Goal: Transaction & Acquisition: Purchase product/service

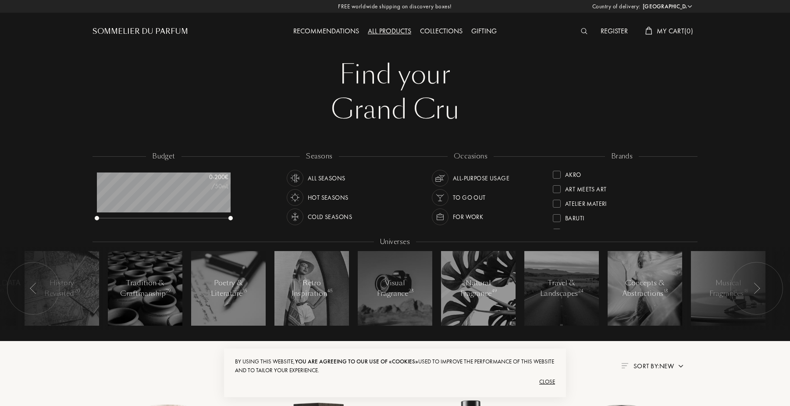
select select "FR"
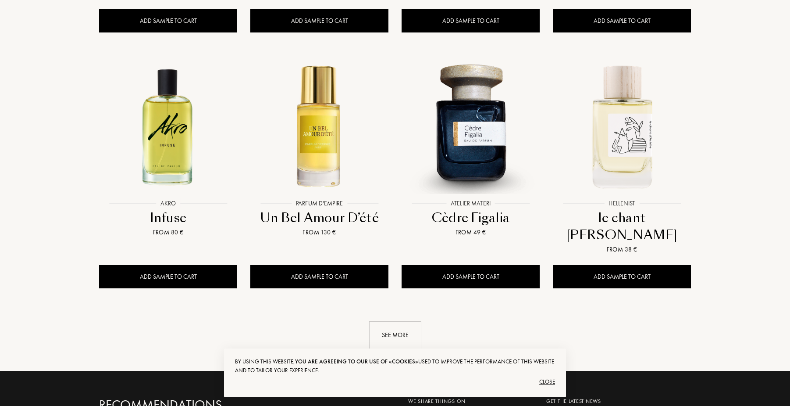
scroll to position [939, 0]
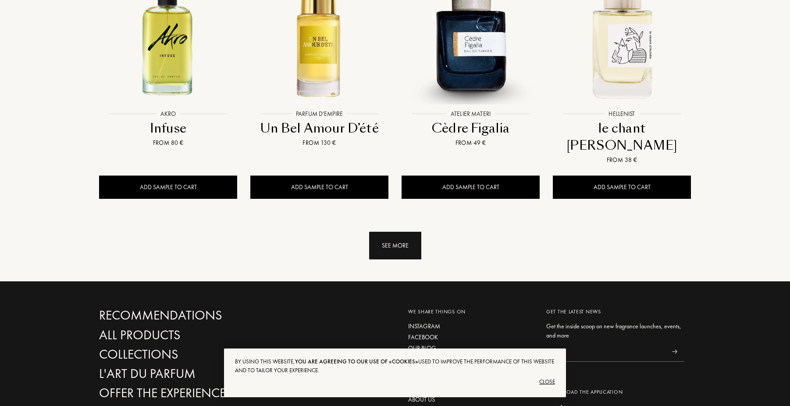
click at [403, 231] on div "See more" at bounding box center [395, 245] width 52 height 28
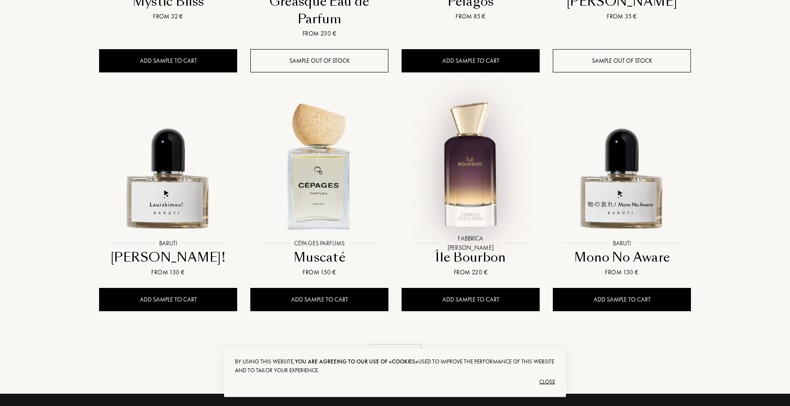
scroll to position [1565, 0]
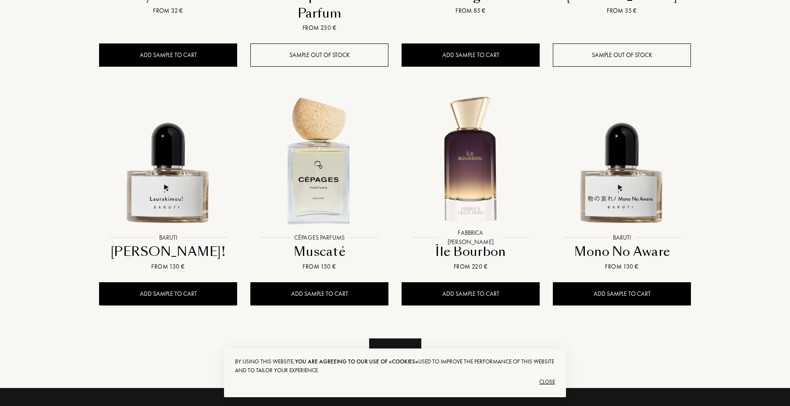
click at [416, 338] on div "See more" at bounding box center [395, 352] width 52 height 28
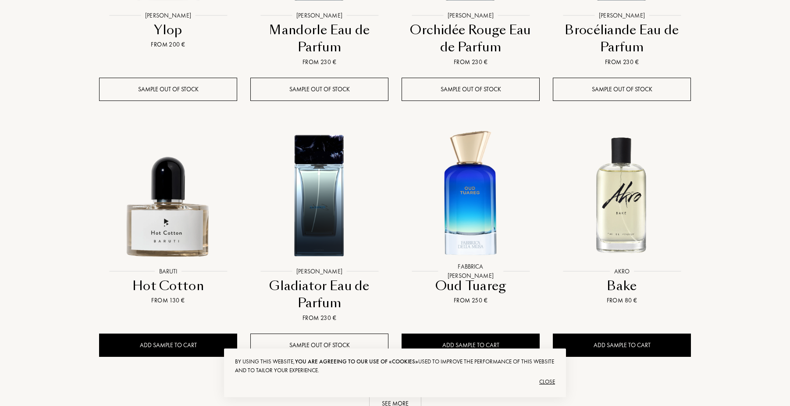
scroll to position [2504, 0]
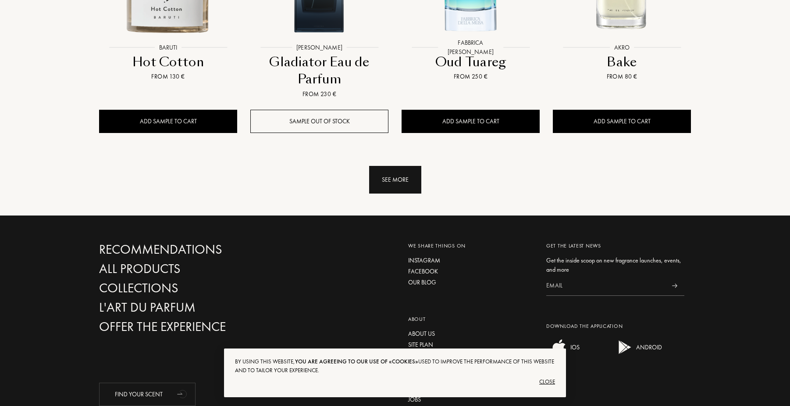
click at [409, 166] on div "See more" at bounding box center [395, 180] width 52 height 28
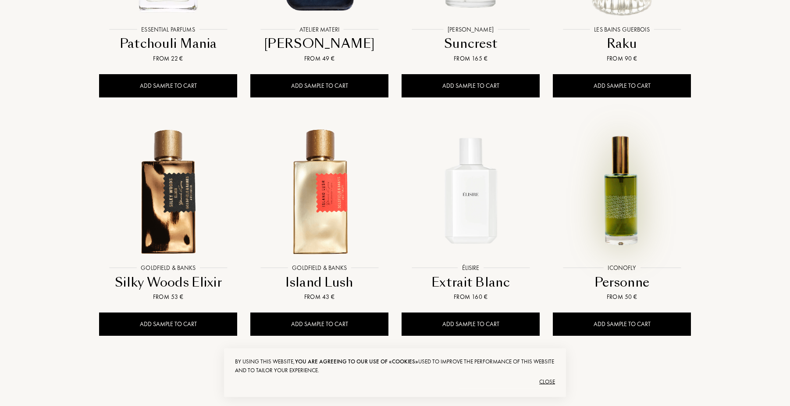
scroll to position [3041, 0]
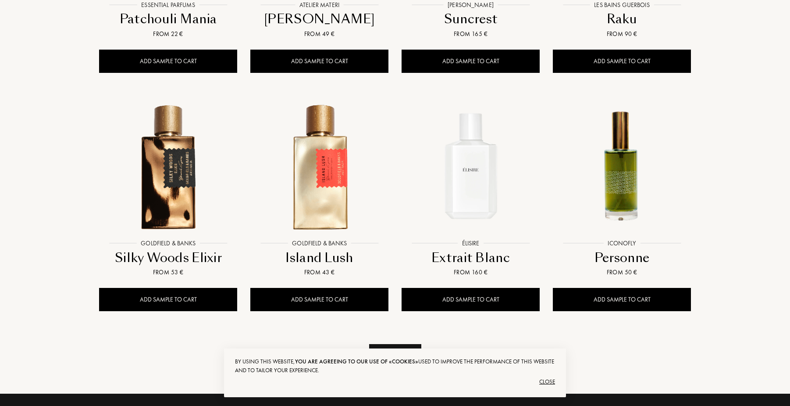
click at [404, 344] on div "See more" at bounding box center [395, 358] width 52 height 28
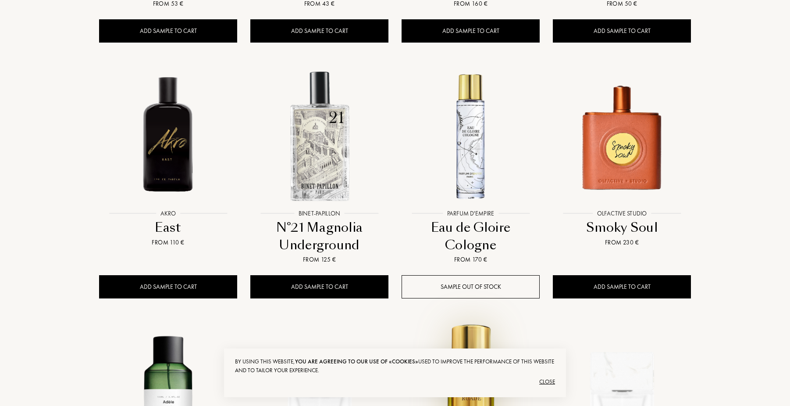
scroll to position [3398, 0]
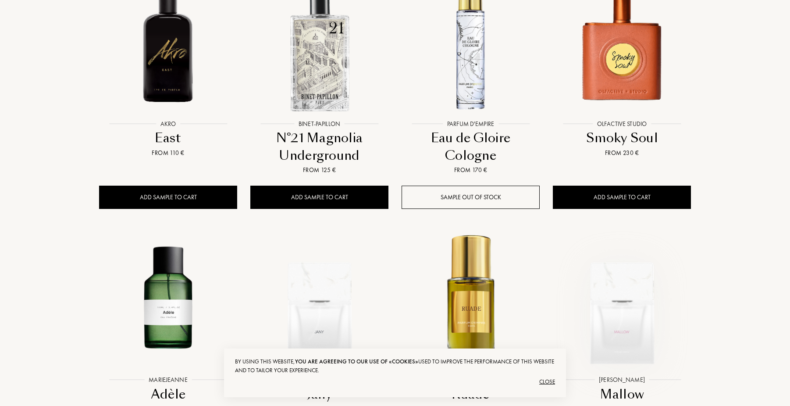
click at [633, 264] on img at bounding box center [622, 302] width 136 height 136
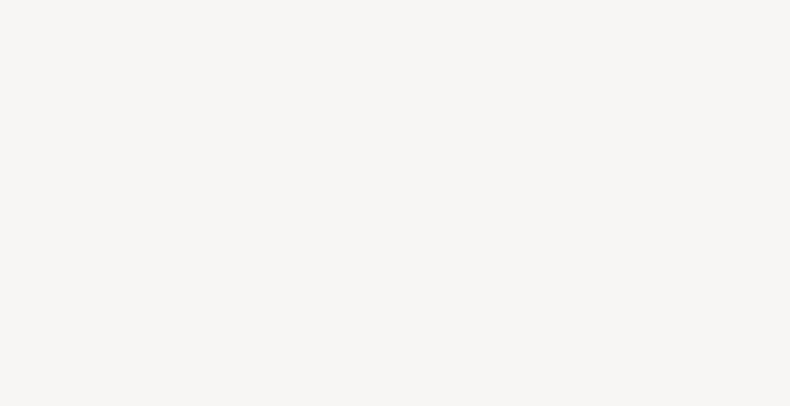
select select "FR"
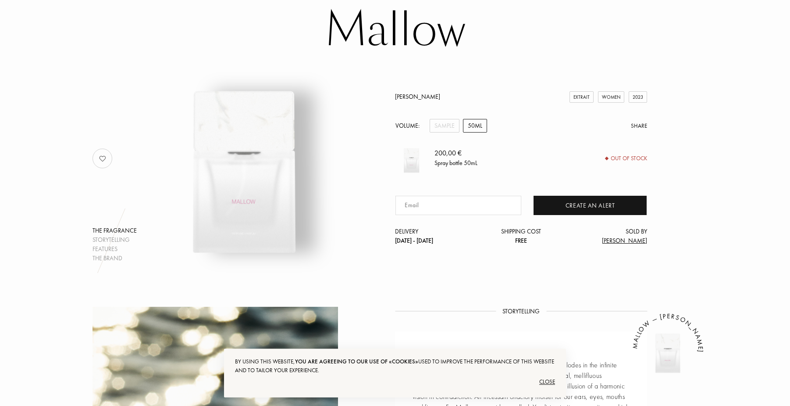
scroll to position [134, 0]
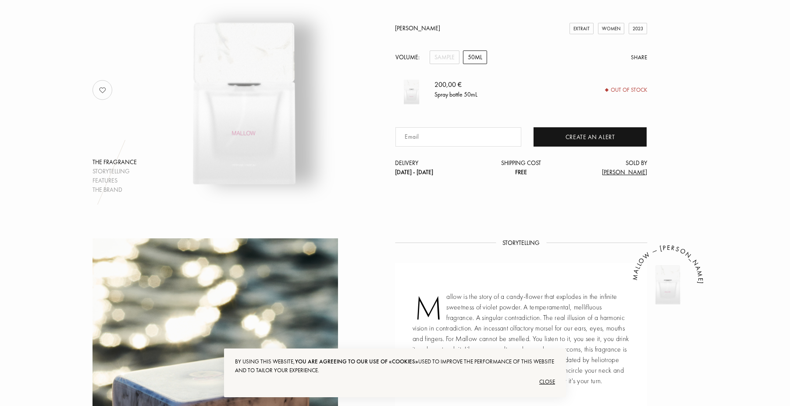
click at [473, 57] on div "50mL" at bounding box center [475, 57] width 24 height 14
click at [444, 64] on div "Sora Dora Extrait Women 2023 Volume: Sample 50mL Share 200,00 € Spray bottle 50…" at bounding box center [521, 100] width 252 height 153
click at [449, 60] on div "Sample" at bounding box center [445, 57] width 30 height 14
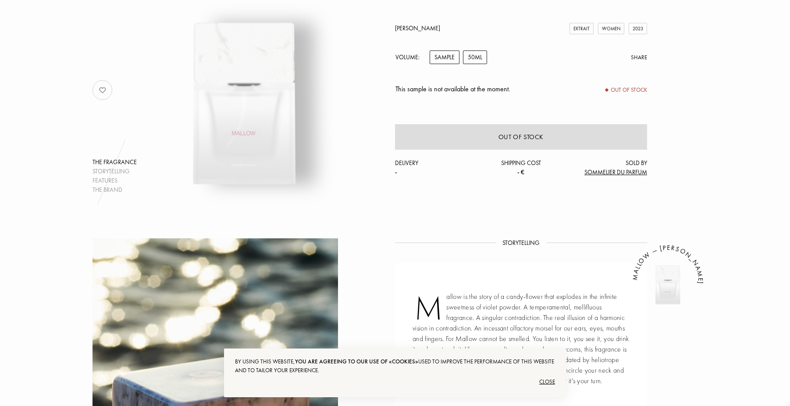
click at [472, 57] on div "50mL" at bounding box center [475, 57] width 24 height 14
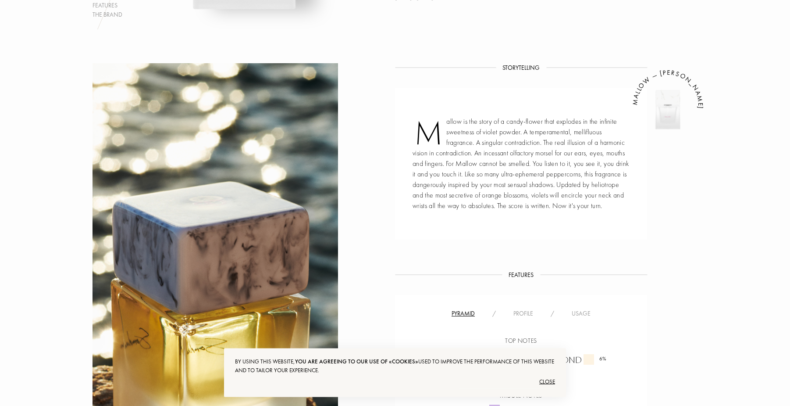
scroll to position [313, 0]
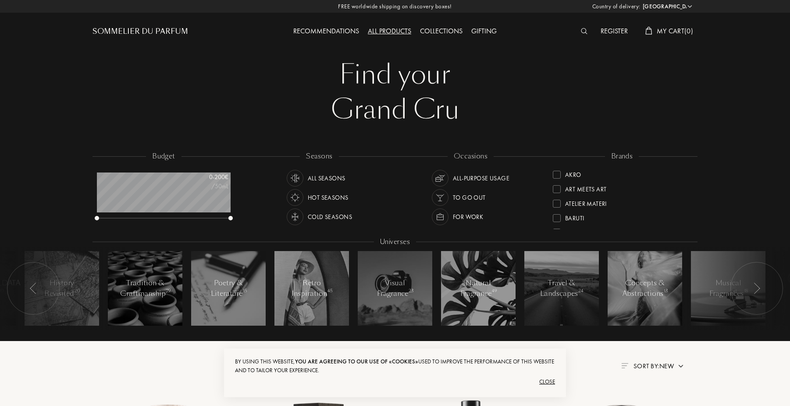
select select "FR"
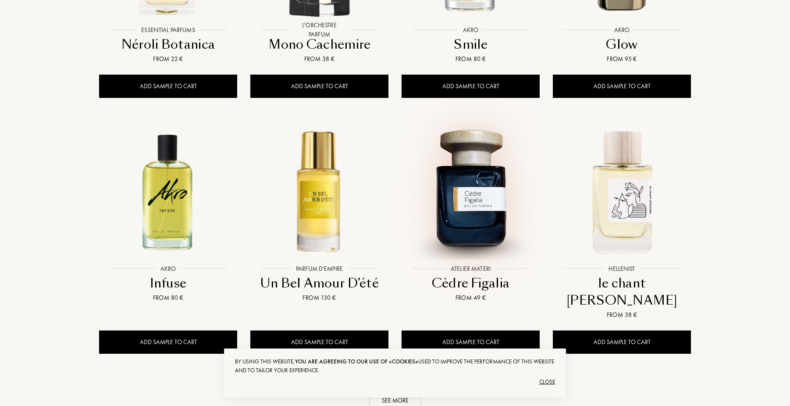
scroll to position [1032, 0]
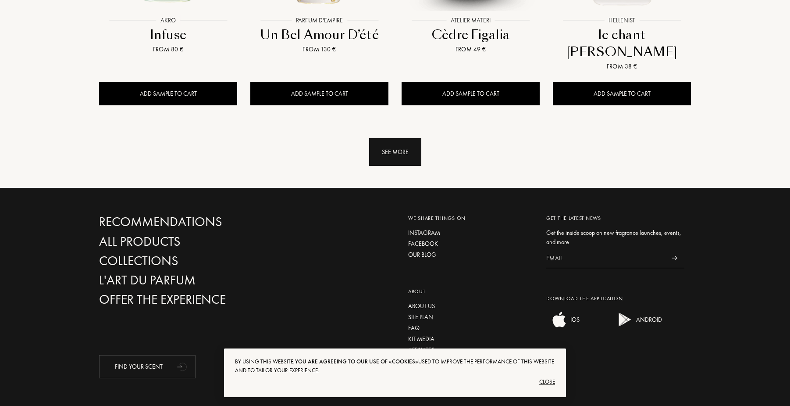
click at [392, 138] on div "See more" at bounding box center [395, 152] width 52 height 28
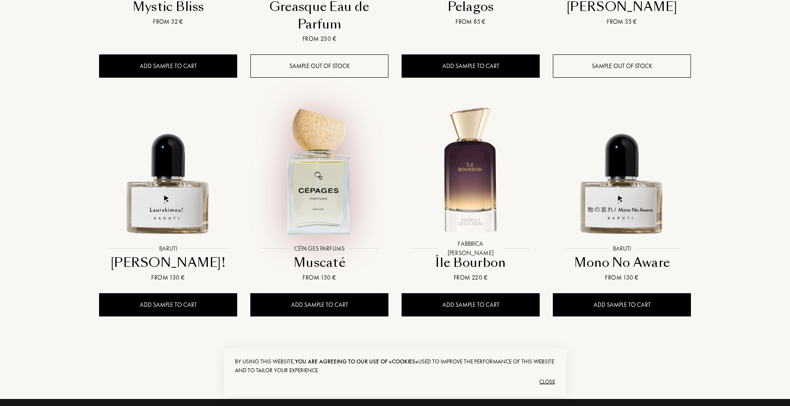
scroll to position [1614, 0]
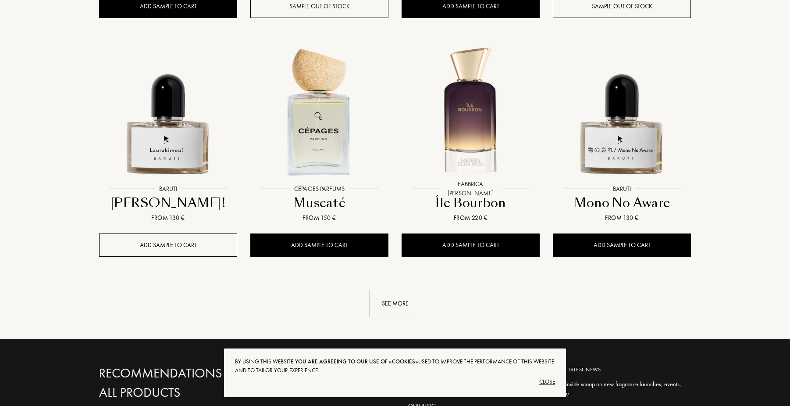
click at [188, 233] on div "Add sample to cart" at bounding box center [168, 244] width 138 height 23
click at [540, 376] on div "Close" at bounding box center [395, 381] width 320 height 14
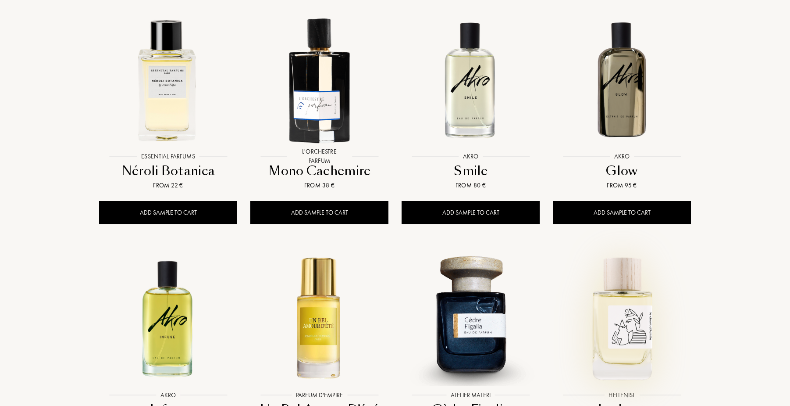
scroll to position [451, 0]
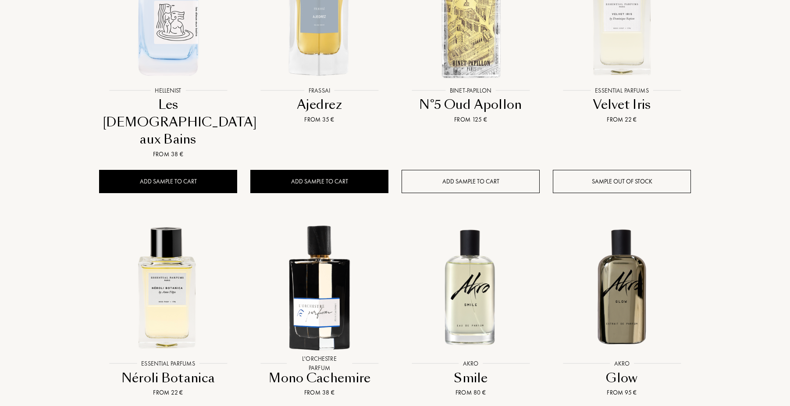
click at [479, 170] on div "Add sample to cart" at bounding box center [471, 181] width 138 height 23
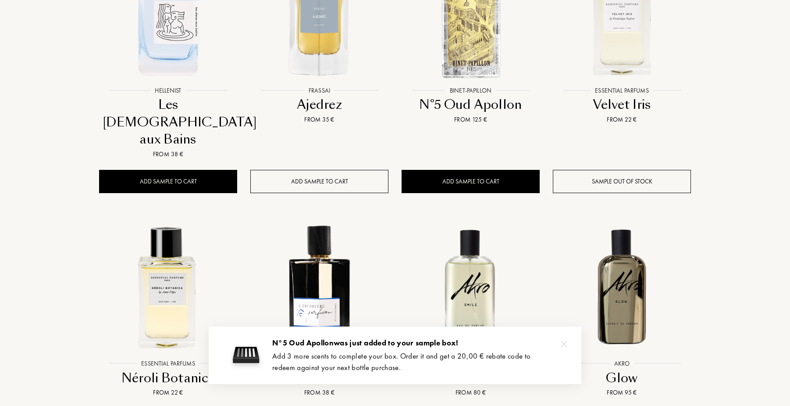
click at [353, 170] on div "Add sample to cart" at bounding box center [319, 181] width 138 height 23
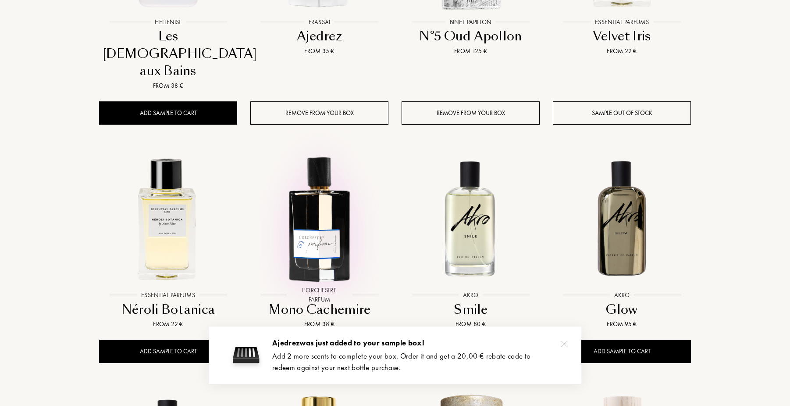
scroll to position [585, 0]
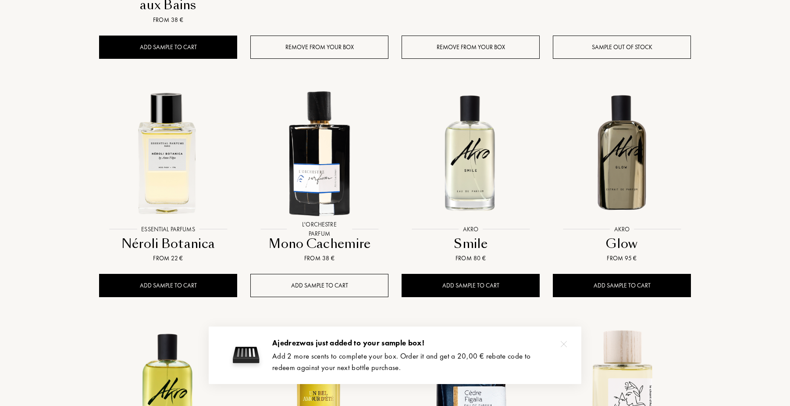
click at [331, 274] on div "Add sample to cart" at bounding box center [319, 285] width 138 height 23
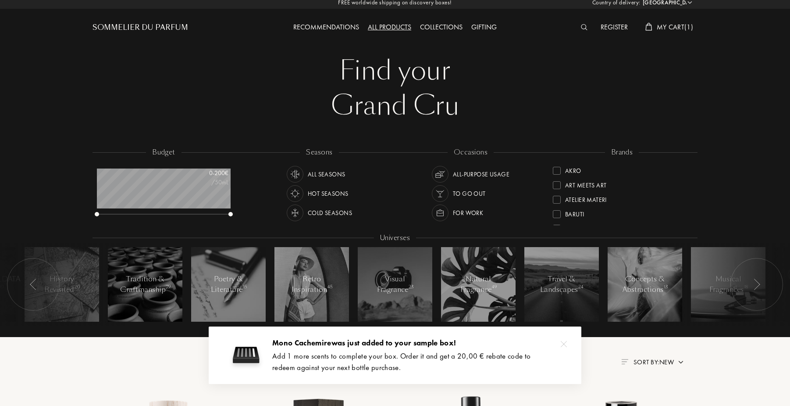
scroll to position [0, 0]
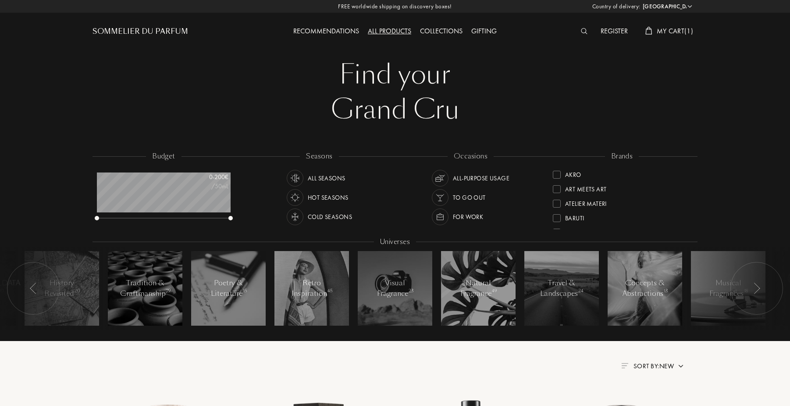
click at [668, 37] on div "Register My Cart ( 1 )" at bounding box center [621, 24] width 151 height 48
click at [669, 34] on span "My Cart ( 1 )" at bounding box center [675, 30] width 36 height 9
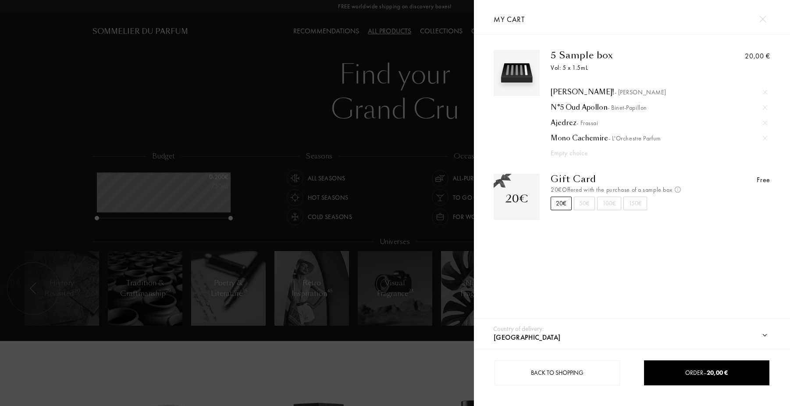
click at [337, 375] on div at bounding box center [237, 203] width 474 height 406
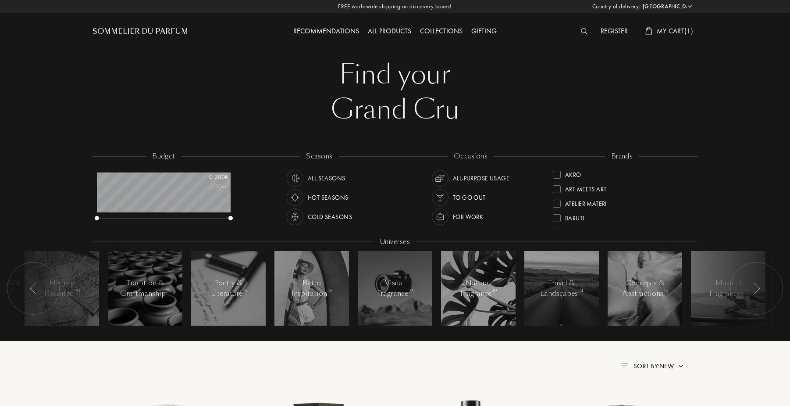
scroll to position [134, 0]
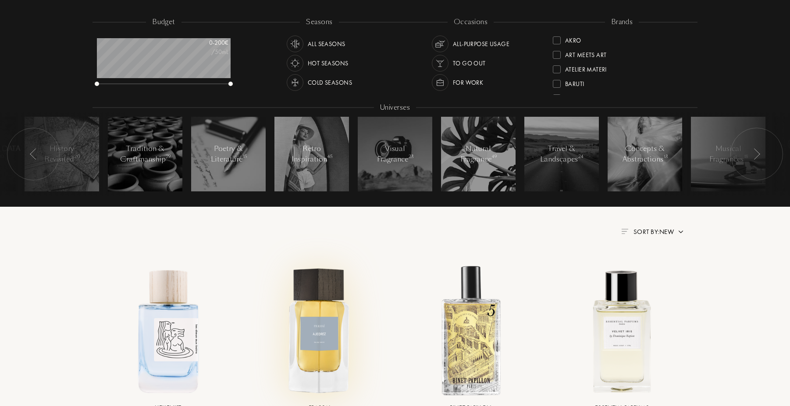
click at [329, 336] on img at bounding box center [319, 330] width 136 height 136
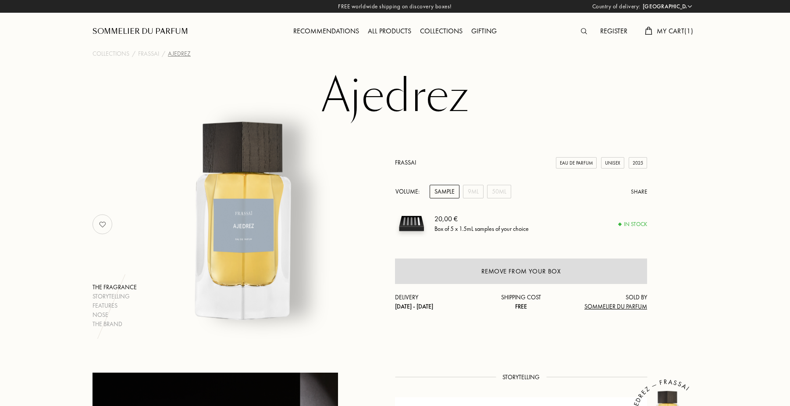
select select "FR"
click at [377, 35] on div "All products" at bounding box center [389, 31] width 52 height 11
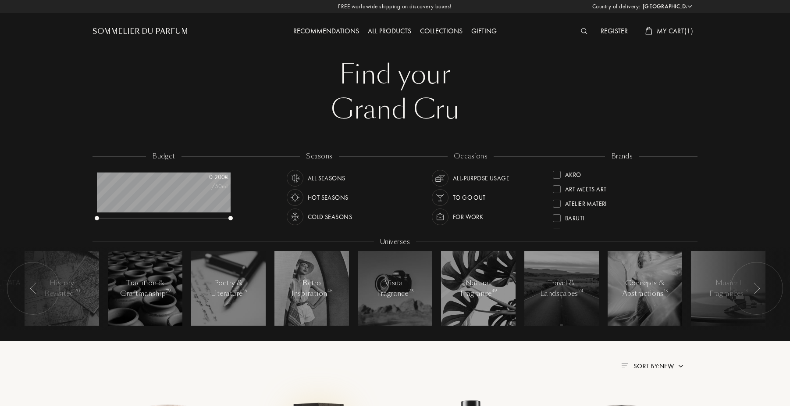
select select "FR"
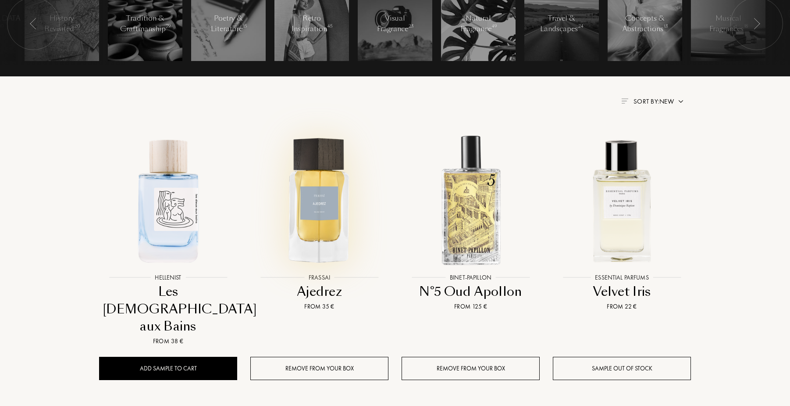
scroll to position [313, 0]
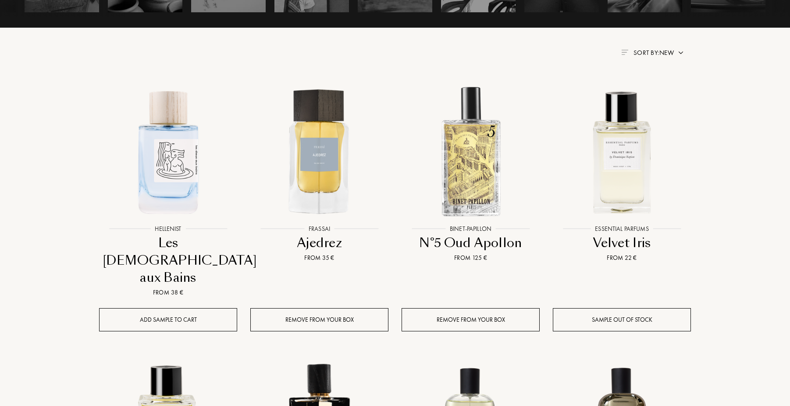
click at [195, 308] on div "Add sample to cart" at bounding box center [168, 319] width 138 height 23
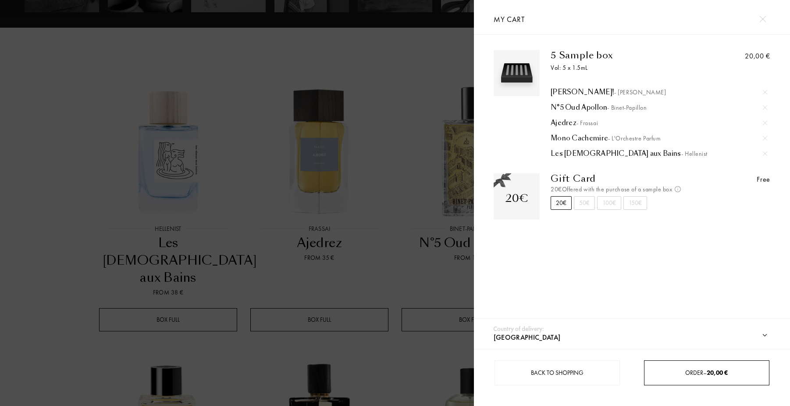
click at [699, 371] on span "Order – 20,00 €" at bounding box center [706, 372] width 43 height 8
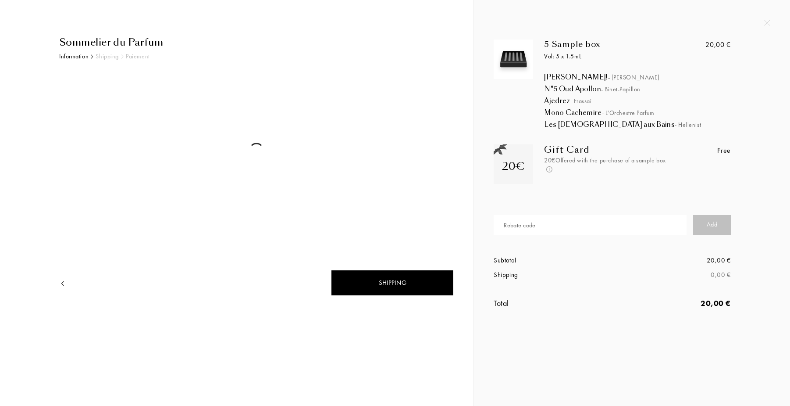
select select "FR"
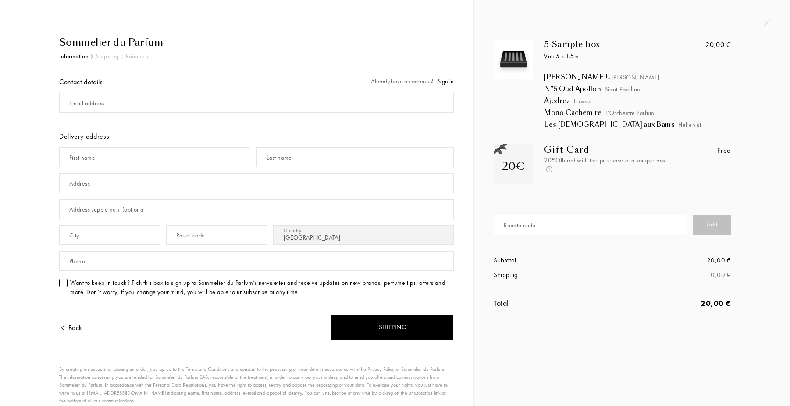
click at [594, 231] on input "text" at bounding box center [590, 225] width 192 height 20
click at [598, 227] on input "text" at bounding box center [590, 225] width 192 height 20
click at [575, 225] on input "text" at bounding box center [590, 225] width 192 height 20
paste input "GIFT-ZYAIAQEH"
type input "GIFT-ZYAIAQEH"
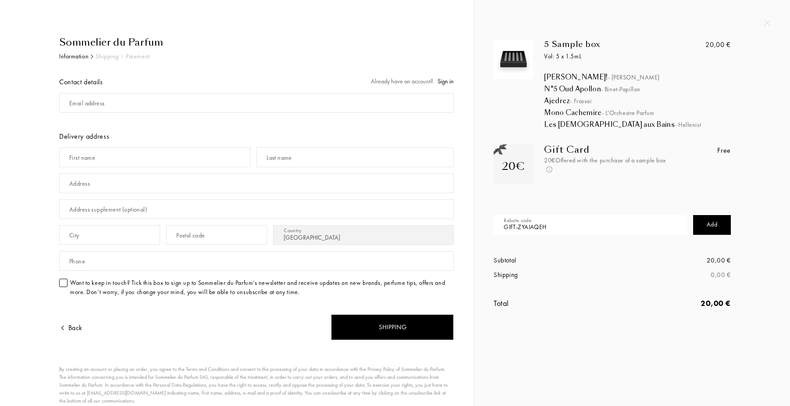
click at [720, 231] on div "Add" at bounding box center [712, 225] width 38 height 20
click at [78, 57] on div "Information" at bounding box center [73, 56] width 29 height 9
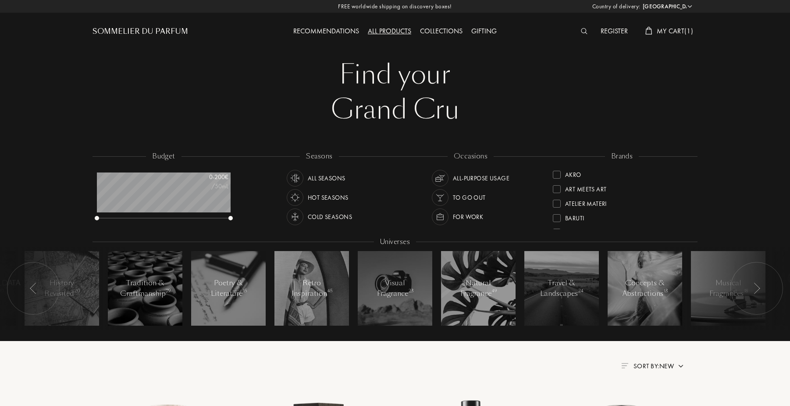
select select "FR"
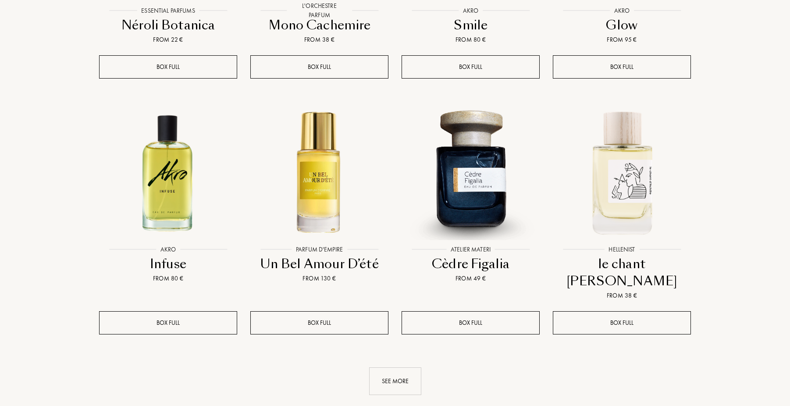
scroll to position [805, 0]
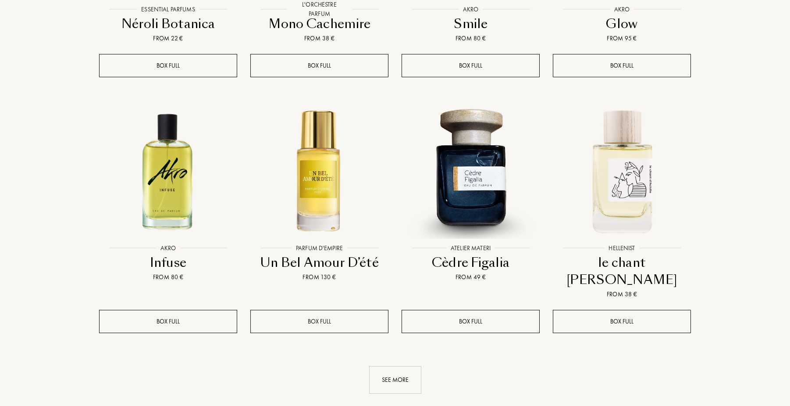
click at [356, 310] on div "Box full" at bounding box center [319, 321] width 138 height 23
click at [349, 254] on div "Un Bel Amour D’été" at bounding box center [319, 262] width 131 height 17
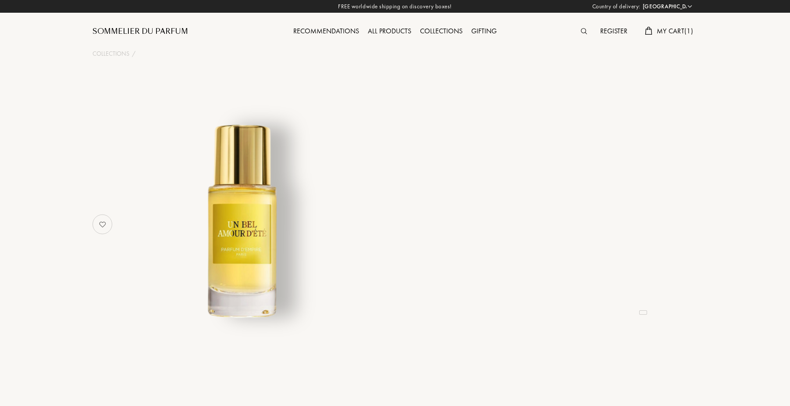
select select "FR"
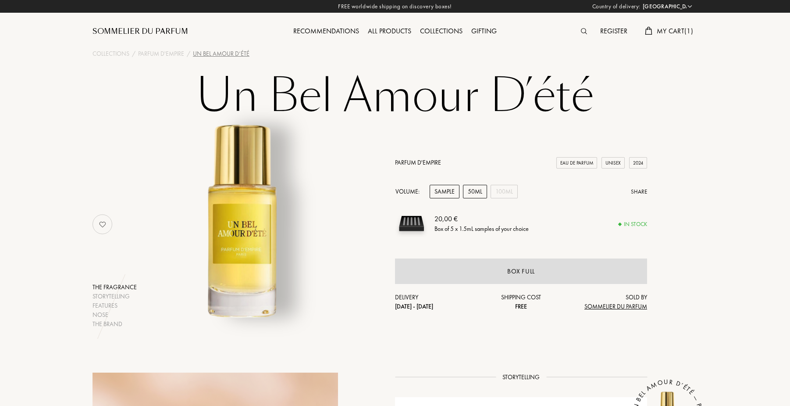
click at [473, 196] on div "50mL" at bounding box center [475, 192] width 24 height 14
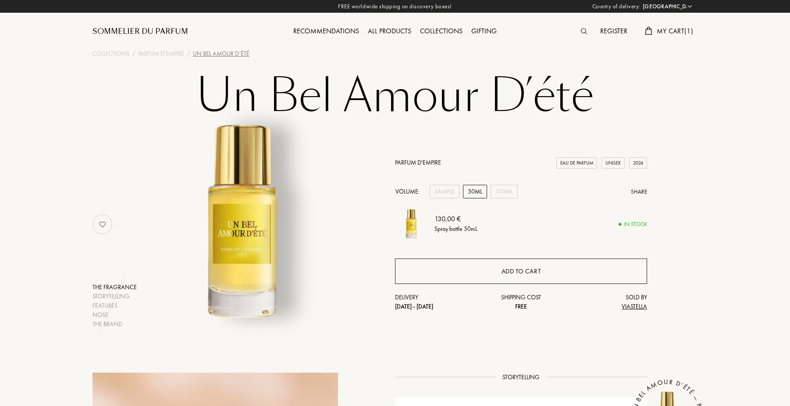
click at [505, 263] on div "Add to cart" at bounding box center [521, 270] width 252 height 25
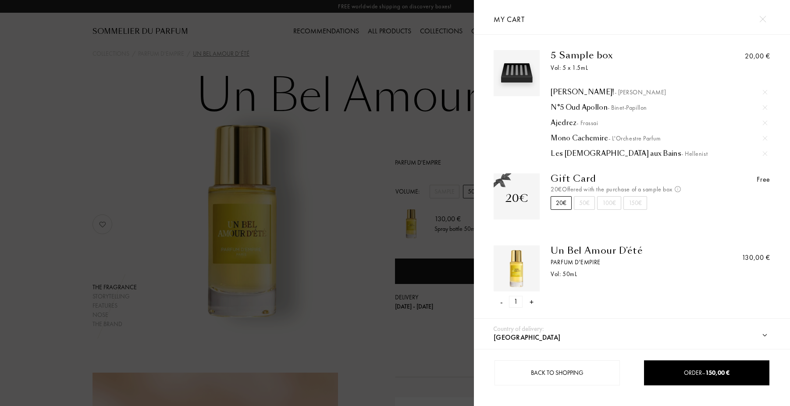
click at [712, 72] on div "20,00 €" at bounding box center [735, 104] width 69 height 108
click at [576, 66] on div "Vol: 5 x 1.5mL" at bounding box center [626, 67] width 150 height 9
click at [529, 72] on img at bounding box center [517, 73] width 42 height 42
click at [765, 92] on img at bounding box center [765, 92] width 4 height 4
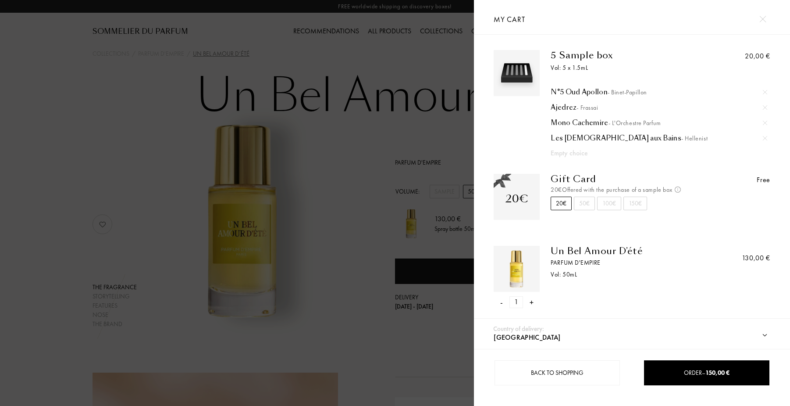
click at [765, 92] on img at bounding box center [765, 92] width 4 height 4
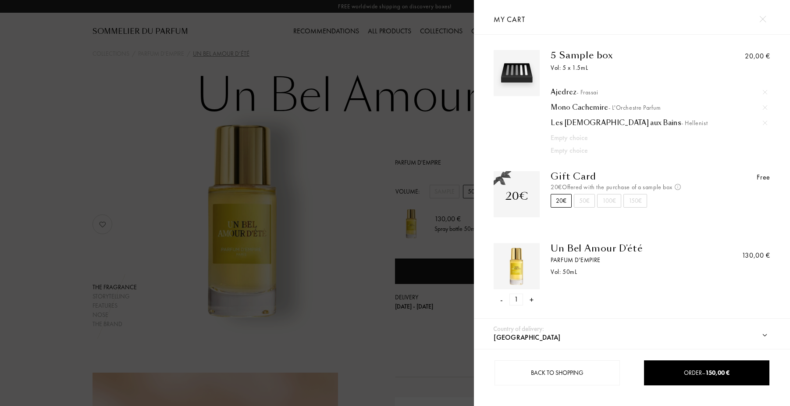
click at [765, 94] on div at bounding box center [764, 91] width 13 height 13
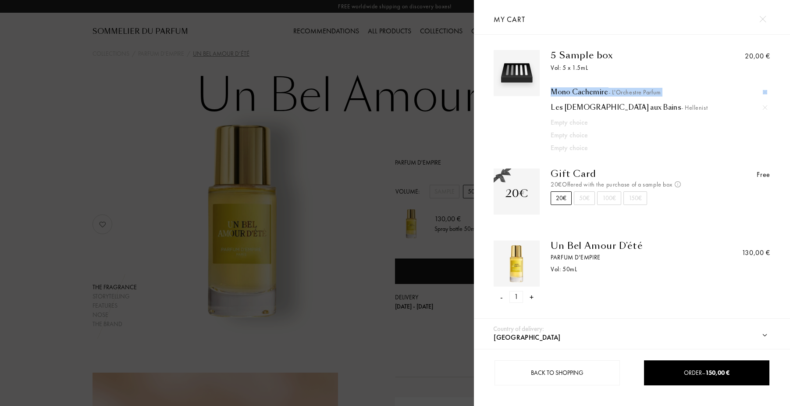
click at [765, 94] on div at bounding box center [764, 91] width 13 height 13
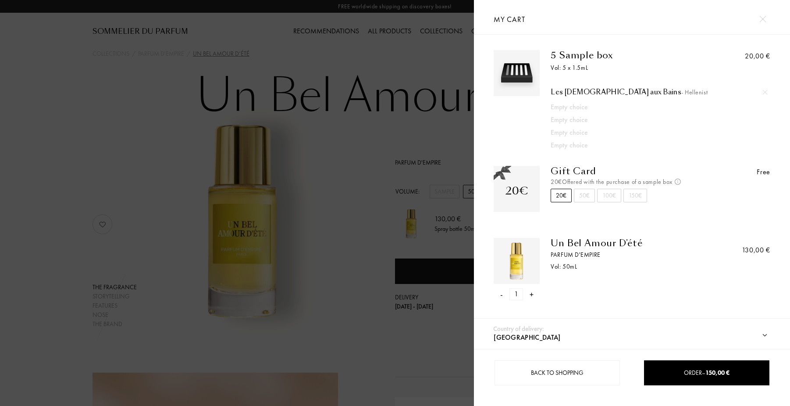
click at [765, 92] on img at bounding box center [765, 92] width 4 height 4
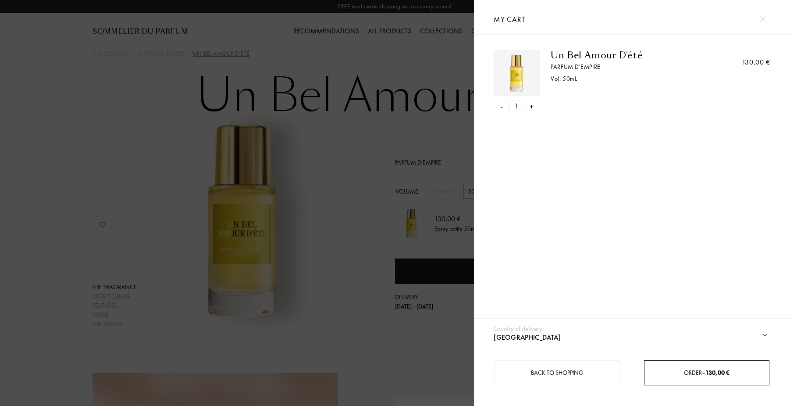
click at [702, 374] on span "Order – 130,00 €" at bounding box center [707, 372] width 46 height 8
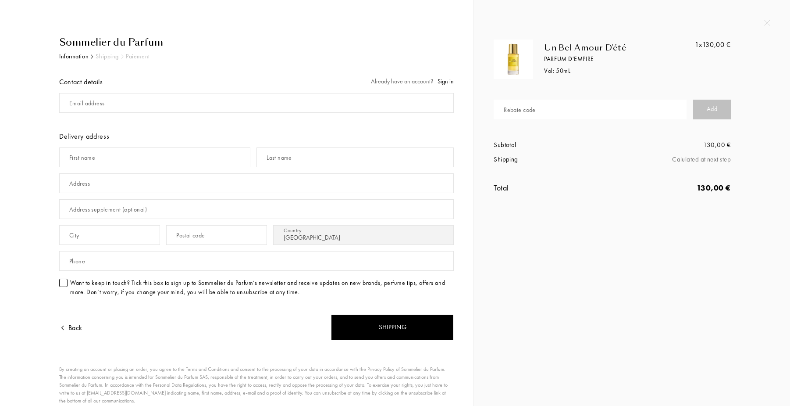
select select "FR"
click at [590, 111] on input "text" at bounding box center [590, 110] width 192 height 20
paste input "GIFT-ZYAIAQEH"
click at [627, 115] on input "GIFT-ZYAIAQEH" at bounding box center [590, 110] width 192 height 20
type input "GIFT-ZYAIAQEH"
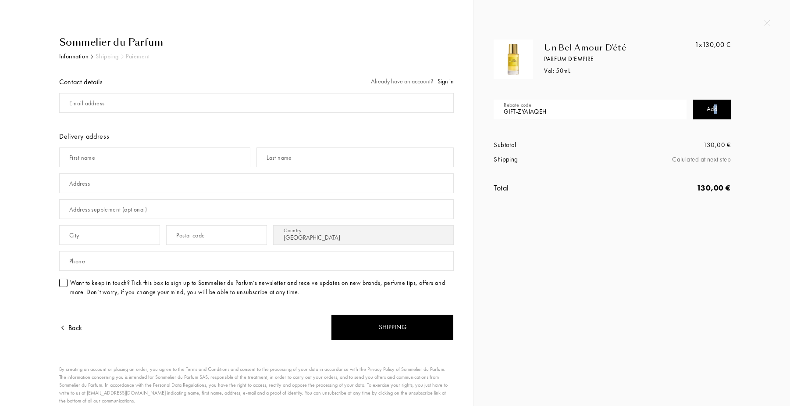
click at [715, 109] on div "Add" at bounding box center [712, 110] width 38 height 20
